Goal: Transaction & Acquisition: Purchase product/service

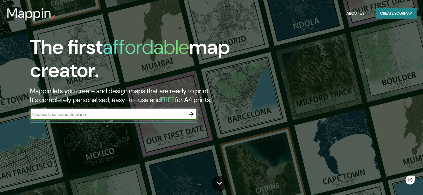
click at [400, 15] on button "Create your map" at bounding box center [396, 13] width 41 height 10
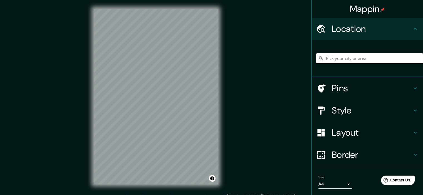
click at [351, 59] on input "Pick your city or area" at bounding box center [369, 58] width 107 height 10
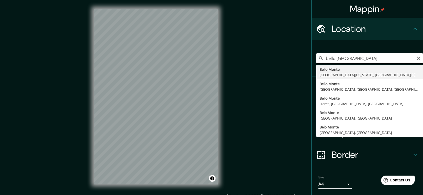
click at [370, 58] on input "bello [GEOGRAPHIC_DATA]" at bounding box center [369, 58] width 107 height 10
drag, startPoint x: 380, startPoint y: 56, endPoint x: 346, endPoint y: 54, distance: 33.2
click at [346, 54] on input "bello [GEOGRAPHIC_DATA] vene" at bounding box center [369, 58] width 107 height 10
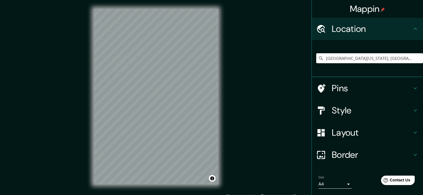
type input "[GEOGRAPHIC_DATA][US_STATE], [GEOGRAPHIC_DATA][PERSON_NAME] 8240000, [GEOGRAPHI…"
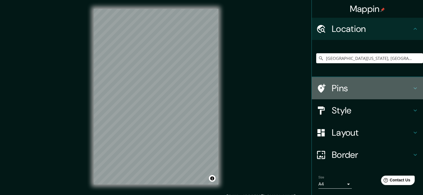
click at [341, 88] on h4 "Pins" at bounding box center [372, 88] width 80 height 11
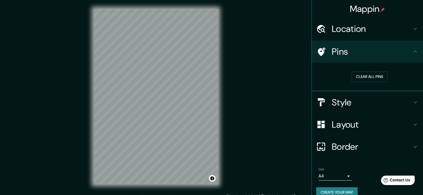
click at [351, 60] on div "Pins" at bounding box center [367, 52] width 111 height 22
click at [345, 102] on h4 "Style" at bounding box center [372, 102] width 80 height 11
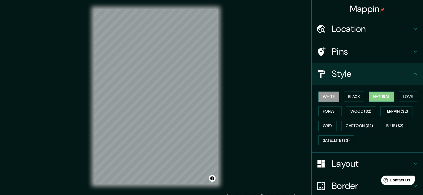
click at [387, 93] on button "Natural" at bounding box center [382, 97] width 26 height 10
click at [406, 95] on button "Love" at bounding box center [408, 97] width 18 height 10
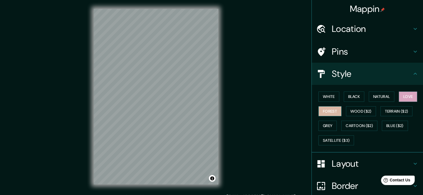
click at [321, 111] on button "Forest" at bounding box center [329, 111] width 23 height 10
click at [327, 95] on button "White" at bounding box center [328, 97] width 21 height 10
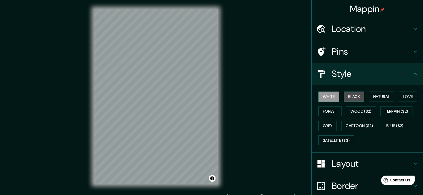
click at [353, 92] on button "Black" at bounding box center [354, 97] width 21 height 10
click at [329, 95] on button "White" at bounding box center [328, 97] width 21 height 10
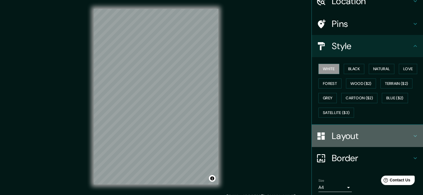
click at [360, 131] on h4 "Layout" at bounding box center [372, 136] width 80 height 11
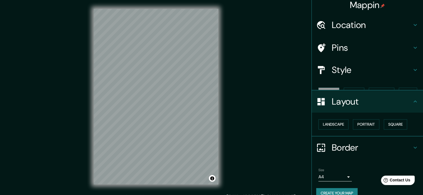
scroll to position [7, 0]
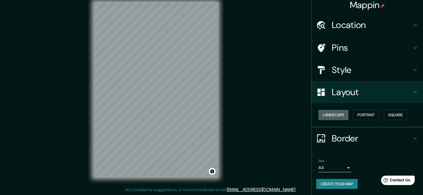
click at [331, 114] on button "Landscape" at bounding box center [333, 115] width 30 height 10
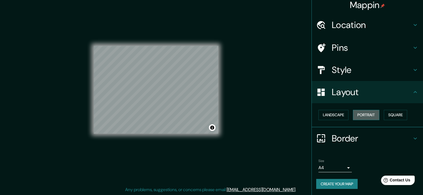
click at [357, 114] on button "Portrait" at bounding box center [366, 115] width 26 height 10
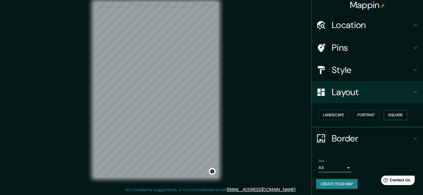
click at [403, 118] on button "Square" at bounding box center [395, 115] width 23 height 10
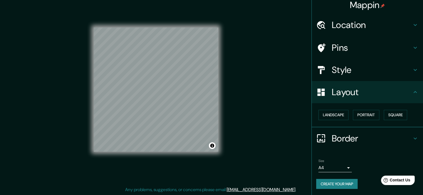
click at [370, 120] on div "Landscape [GEOGRAPHIC_DATA]" at bounding box center [369, 115] width 107 height 15
click at [370, 118] on button "Portrait" at bounding box center [366, 115] width 26 height 10
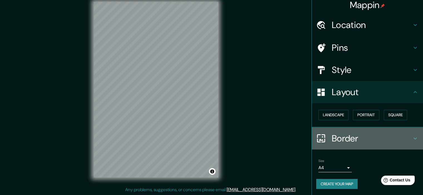
click at [358, 136] on h4 "Border" at bounding box center [372, 138] width 80 height 11
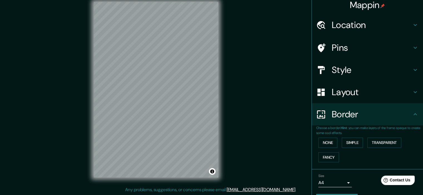
click at [355, 124] on div "Border" at bounding box center [367, 114] width 111 height 22
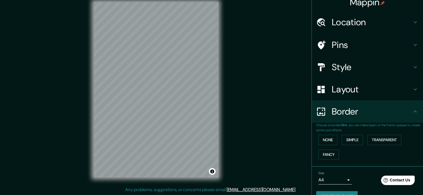
scroll to position [0, 0]
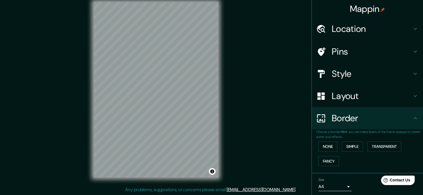
click at [348, 26] on h4 "Location" at bounding box center [372, 28] width 80 height 11
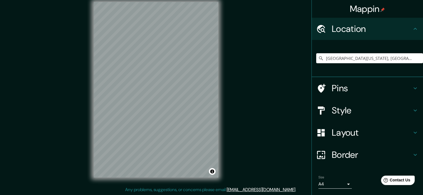
click at [346, 32] on h4 "Location" at bounding box center [372, 28] width 80 height 11
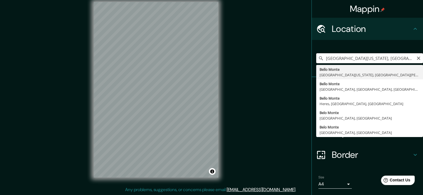
click at [403, 60] on input "[GEOGRAPHIC_DATA][US_STATE], [GEOGRAPHIC_DATA][PERSON_NAME] 8240000, [GEOGRAPHI…" at bounding box center [369, 58] width 107 height 10
drag, startPoint x: 390, startPoint y: 61, endPoint x: 420, endPoint y: 60, distance: 30.4
click at [420, 60] on div "Mappin Location [GEOGRAPHIC_DATA], [GEOGRAPHIC_DATA][US_STATE], [GEOGRAPHIC_DAT…" at bounding box center [366, 97] width 111 height 195
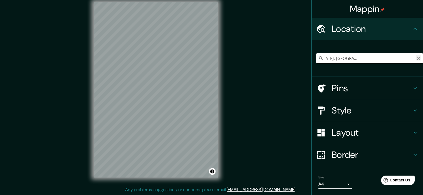
scroll to position [0, 0]
click at [416, 58] on icon "Clear" at bounding box center [418, 58] width 4 height 4
click at [390, 58] on input "[GEOGRAPHIC_DATA], [GEOGRAPHIC_DATA][US_STATE], [GEOGRAPHIC_DATA][PERSON_NAME] …" at bounding box center [369, 58] width 107 height 10
drag, startPoint x: 337, startPoint y: 58, endPoint x: 424, endPoint y: 60, distance: 86.8
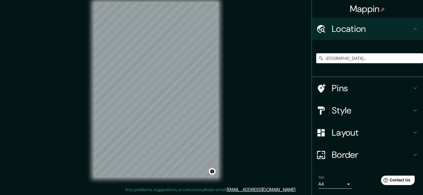
click at [423, 60] on html "Mappin Location [GEOGRAPHIC_DATA], [GEOGRAPHIC_DATA][US_STATE], [GEOGRAPHIC_DAT…" at bounding box center [211, 90] width 423 height 195
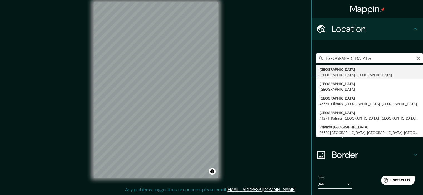
type input "[GEOGRAPHIC_DATA], [GEOGRAPHIC_DATA], [GEOGRAPHIC_DATA]"
